Goal: Task Accomplishment & Management: Manage account settings

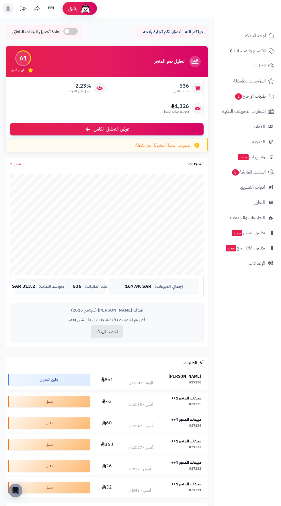
click at [187, 375] on strong "[PERSON_NAME]" at bounding box center [184, 377] width 33 height 6
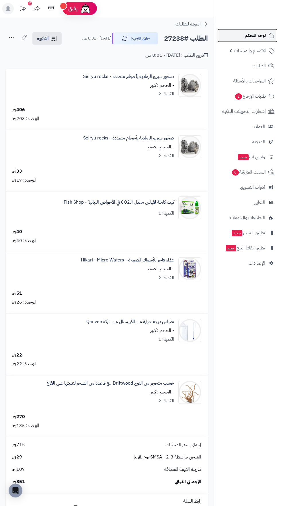
click at [255, 34] on span "لوحة التحكم" at bounding box center [255, 36] width 21 height 8
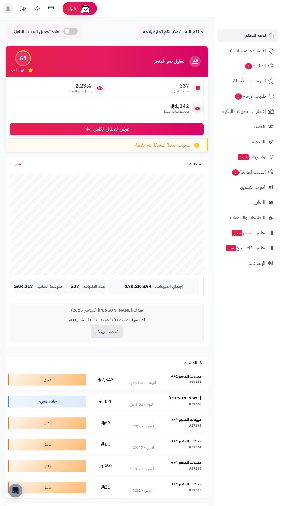
click at [194, 376] on strong "مبيعات المتجر 1++" at bounding box center [186, 377] width 30 height 6
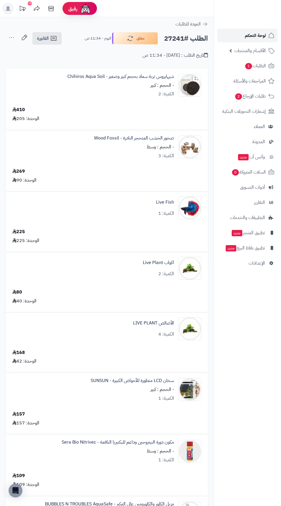
click at [253, 35] on span "لوحة التحكم" at bounding box center [255, 36] width 21 height 8
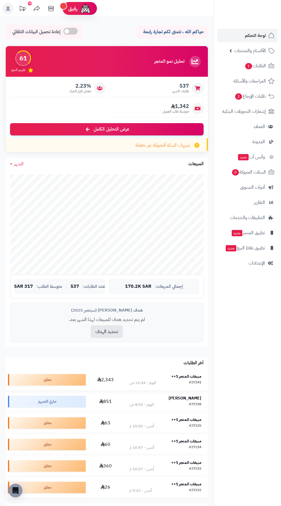
click at [185, 375] on strong "مبيعات المتجر 1++" at bounding box center [186, 377] width 30 height 6
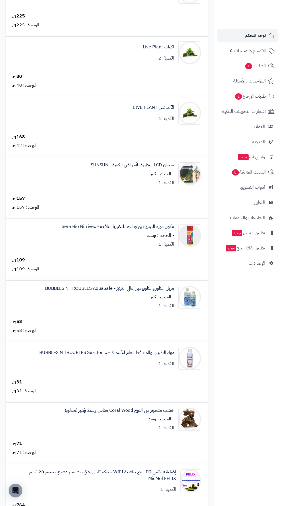
scroll to position [217, 0]
